Goal: Information Seeking & Learning: Learn about a topic

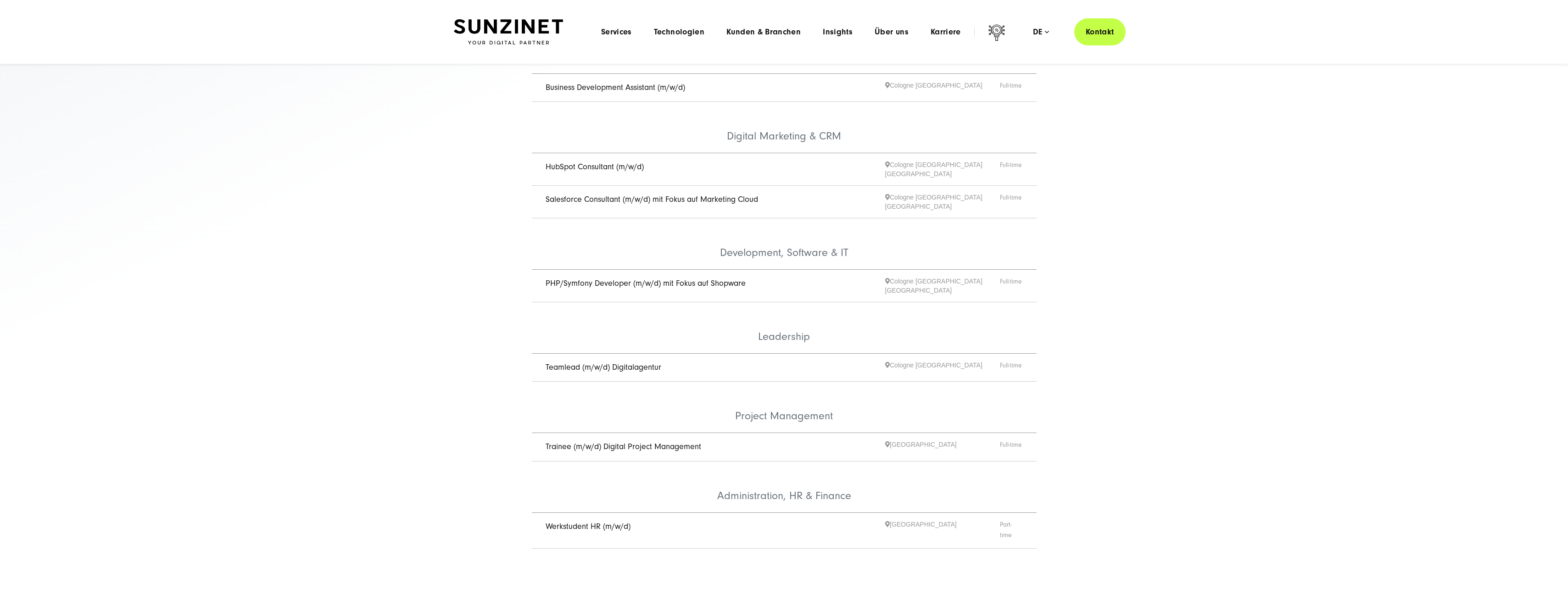
scroll to position [46, 0]
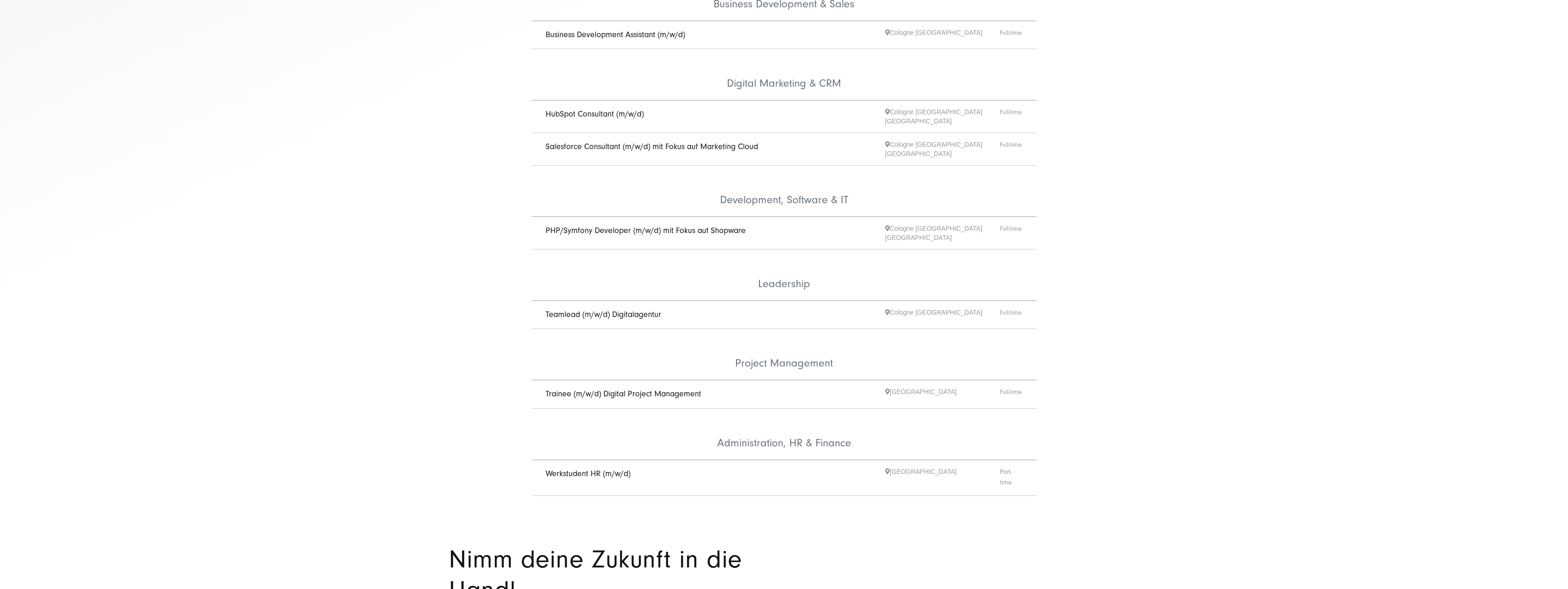
scroll to position [229, 0]
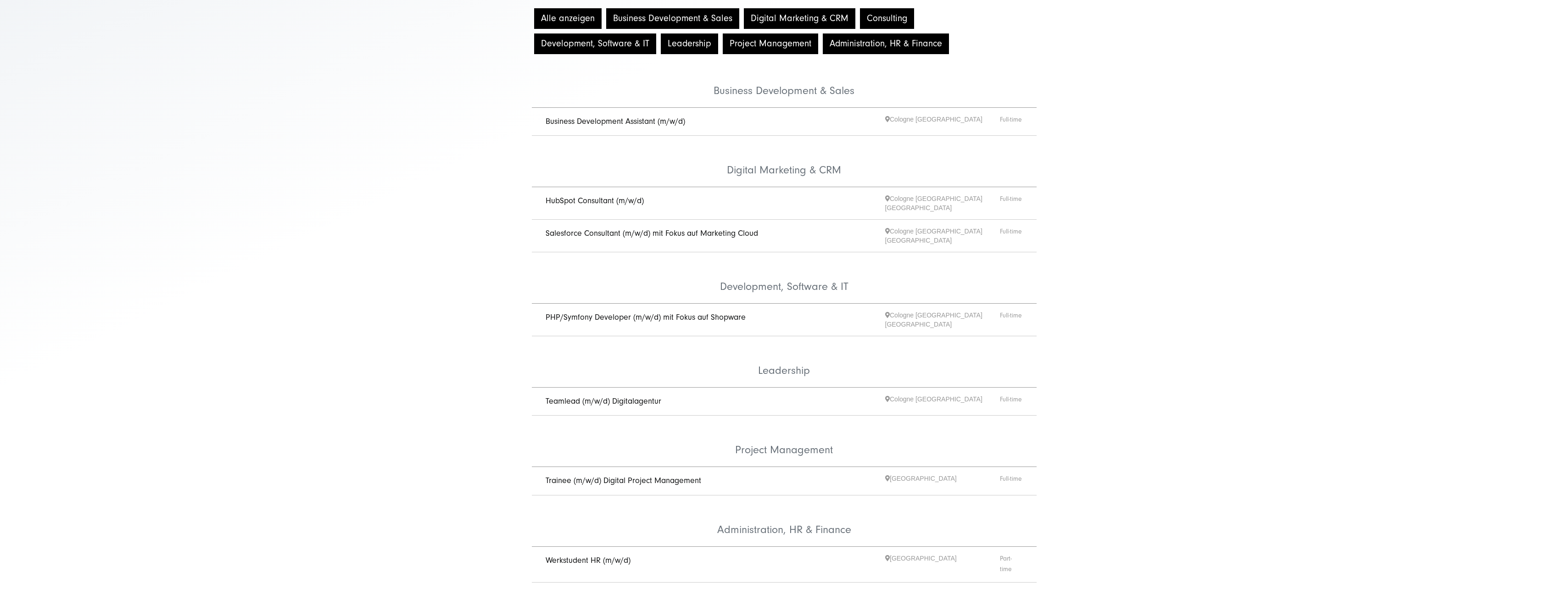
scroll to position [229, 0]
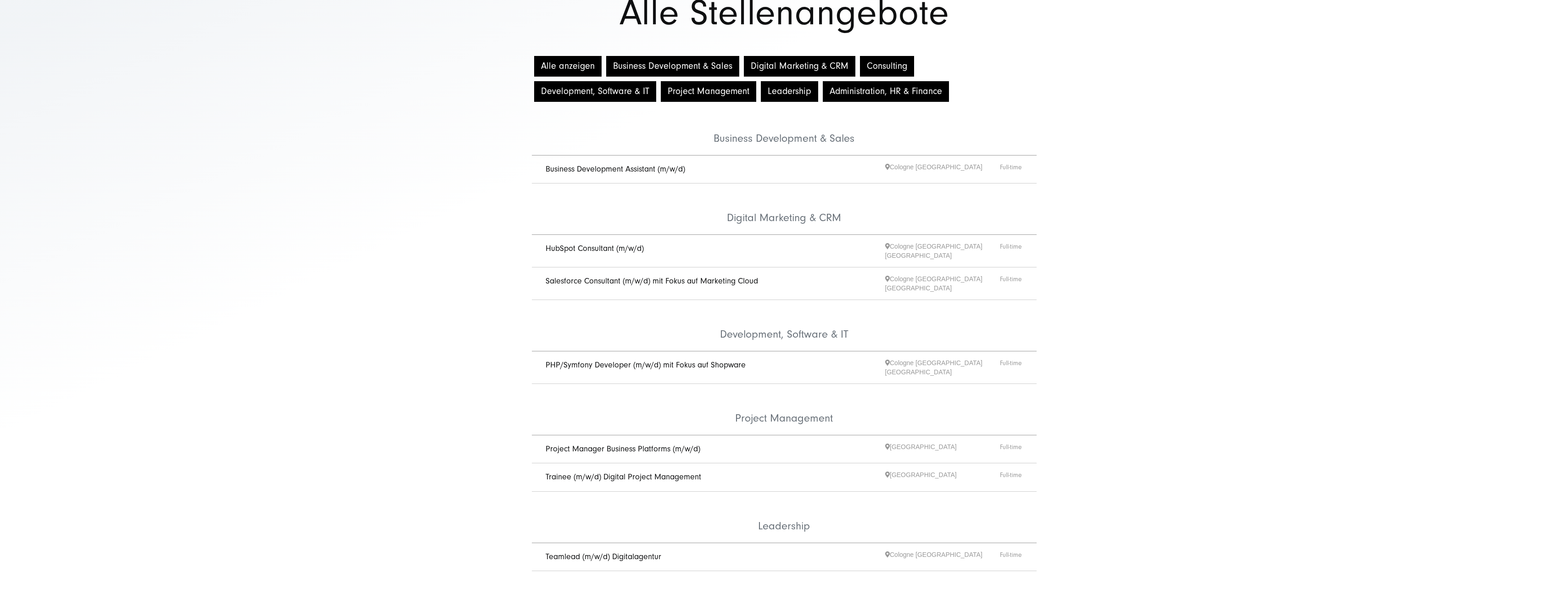
scroll to position [92, 0]
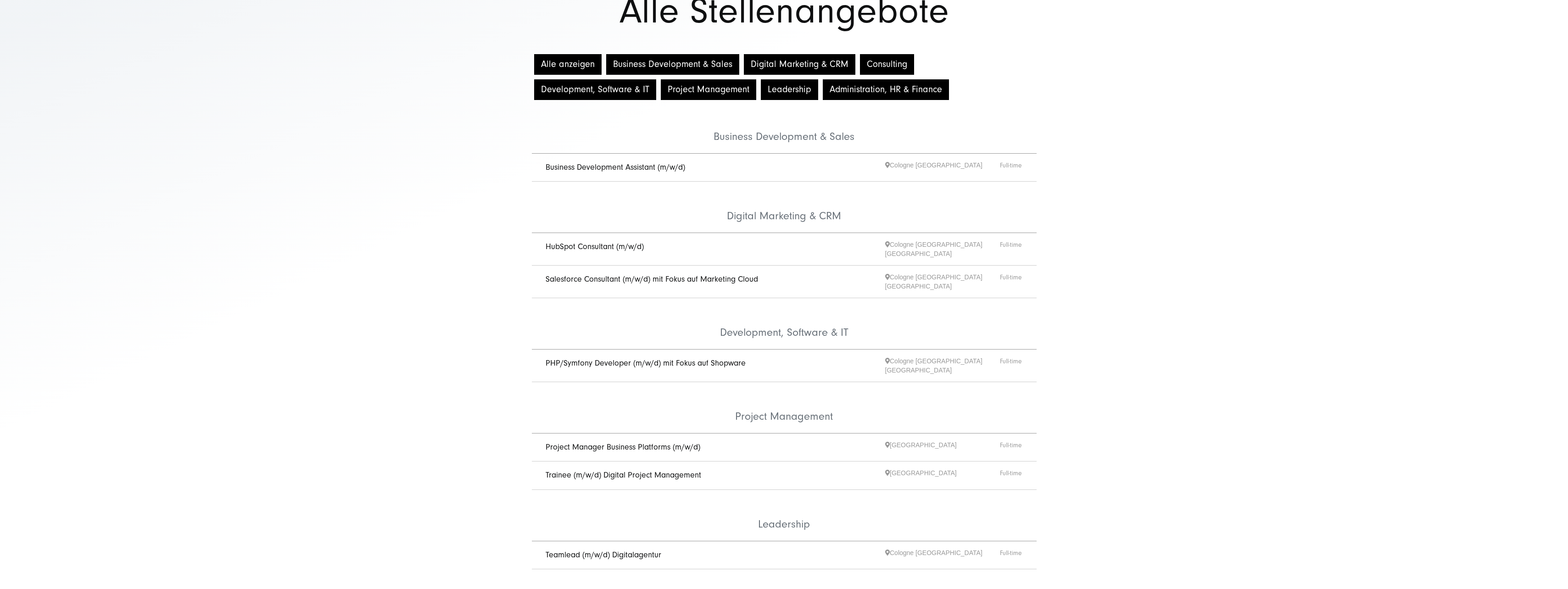
click at [660, 442] on link "Project Manager Business Platforms (m/w/d)" at bounding box center [623, 447] width 155 height 10
